Goal: Check status: Check status

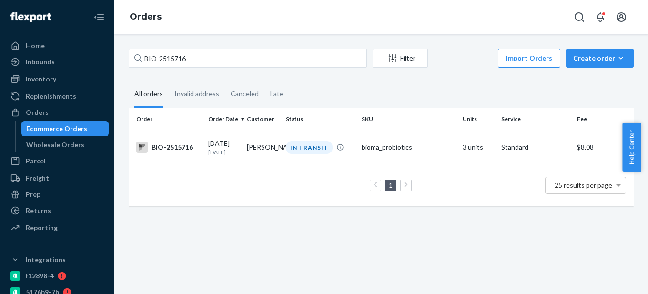
drag, startPoint x: 159, startPoint y: 57, endPoint x: 241, endPoint y: 56, distance: 81.9
click at [241, 56] on input "BIO-2515716" at bounding box center [248, 58] width 238 height 19
type input "BIO-2468446"
click at [182, 145] on div "BIO-2468446" at bounding box center [168, 146] width 64 height 11
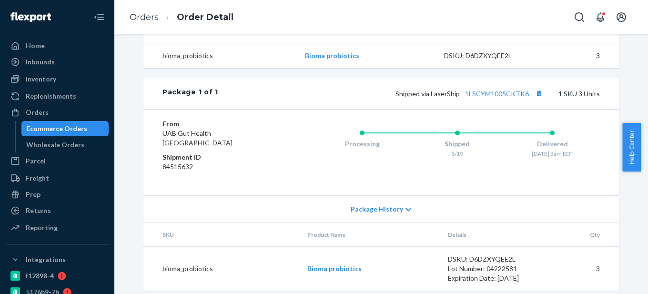
scroll to position [333, 0]
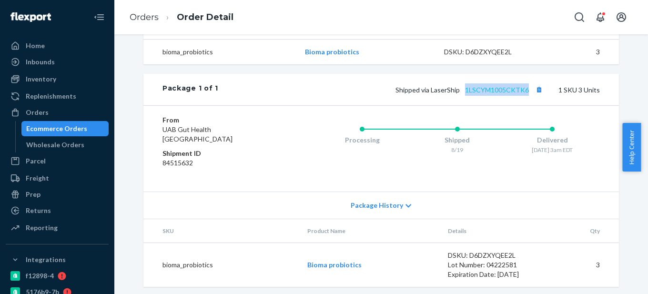
drag, startPoint x: 527, startPoint y: 110, endPoint x: 465, endPoint y: 110, distance: 62.4
click at [465, 94] on span "Shipped via LaserShip 1LSCYM1005CKTK6" at bounding box center [470, 90] width 150 height 8
copy link "1LSCYM1005CKTK6"
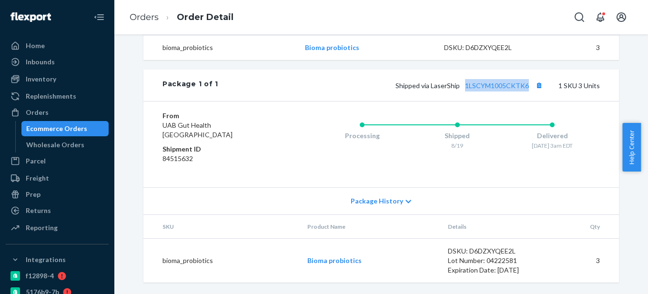
click at [67, 129] on div "Ecommerce Orders" at bounding box center [56, 129] width 61 height 10
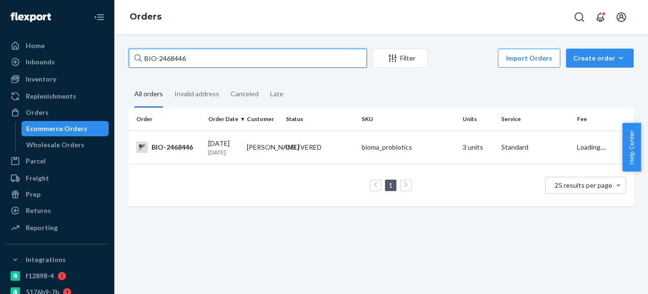
drag, startPoint x: 159, startPoint y: 60, endPoint x: 235, endPoint y: 61, distance: 76.2
click at [235, 61] on input "BIO-2468446" at bounding box center [248, 58] width 238 height 19
paste input "2524439"
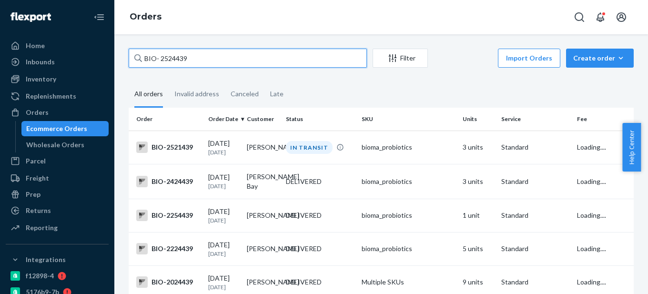
click at [162, 57] on input "BIO- 2524439" at bounding box center [248, 58] width 238 height 19
click at [159, 58] on input "BIO- 2524439" at bounding box center [248, 58] width 238 height 19
click at [160, 55] on input "BIO- 2524439" at bounding box center [248, 58] width 238 height 19
type input "BIO-2524439"
